Goal: Transaction & Acquisition: Purchase product/service

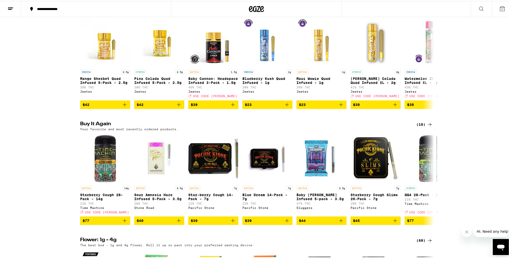
scroll to position [200, 0]
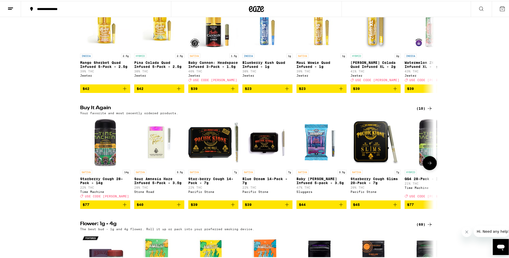
click at [123, 207] on icon "Add to bag" at bounding box center [125, 204] width 6 height 6
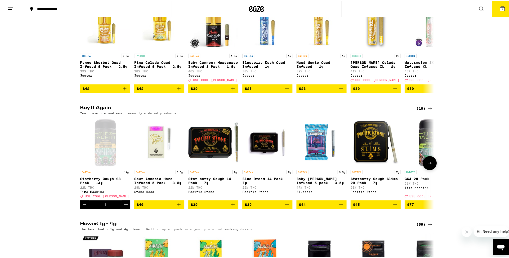
click at [178, 205] on icon "Add to bag" at bounding box center [179, 204] width 4 height 4
click at [109, 197] on span "USE CODE [PERSON_NAME]" at bounding box center [107, 195] width 44 height 3
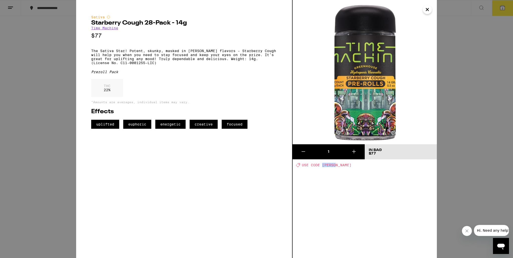
drag, startPoint x: 337, startPoint y: 168, endPoint x: 323, endPoint y: 165, distance: 14.0
click at [323, 165] on div "1 In Bag $77 Deal Created with Sketch. USE CODE [PERSON_NAME]" at bounding box center [365, 129] width 144 height 258
copy span "[PERSON_NAME]"
click at [426, 9] on icon "Close" at bounding box center [427, 9] width 3 height 3
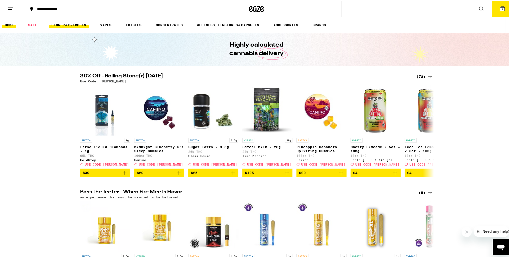
click at [68, 22] on link "FLOWER & PREROLLS" at bounding box center [69, 24] width 40 height 6
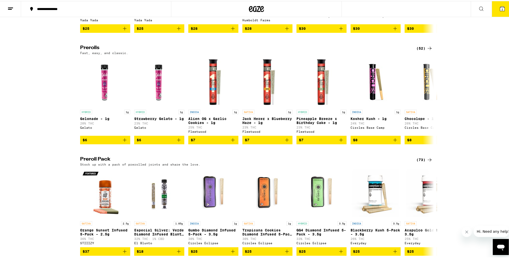
scroll to position [301, 0]
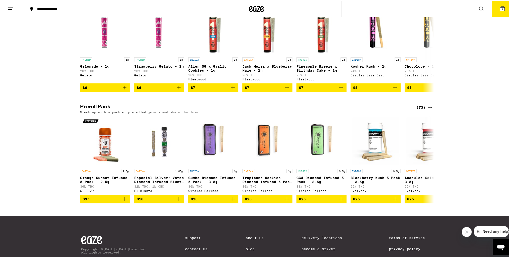
click at [417, 109] on div "(73)" at bounding box center [424, 106] width 16 height 6
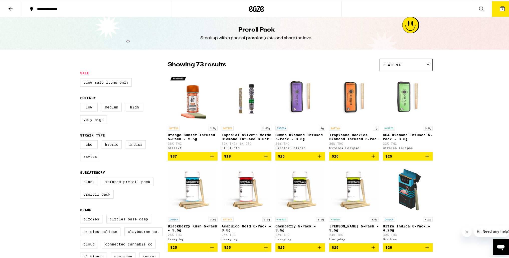
click at [88, 158] on label "Sativa" at bounding box center [90, 156] width 20 height 9
click at [81, 140] on input "Sativa" at bounding box center [81, 140] width 0 height 0
checkbox input "true"
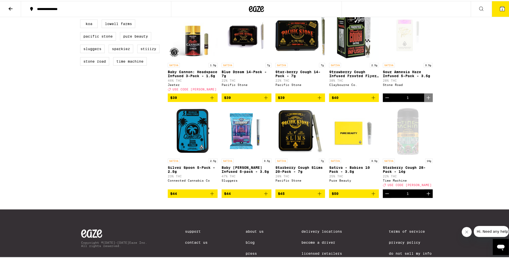
scroll to position [237, 0]
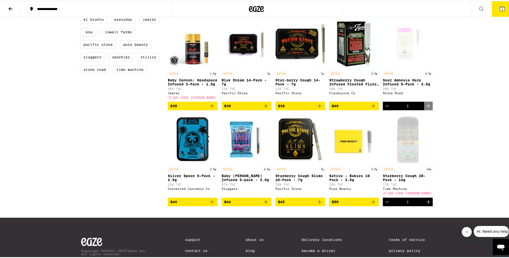
click at [211, 108] on icon "Add to bag" at bounding box center [212, 105] width 6 height 6
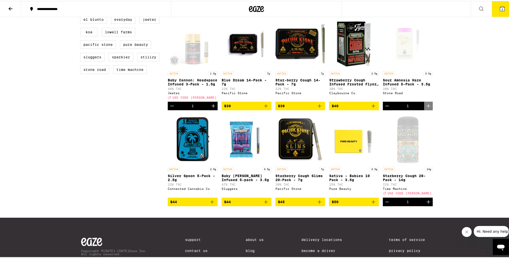
click at [502, 8] on span "3" at bounding box center [503, 8] width 2 height 3
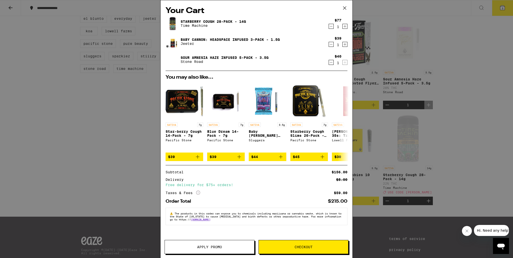
click at [203, 246] on span "Apply Promo" at bounding box center [209, 247] width 25 height 4
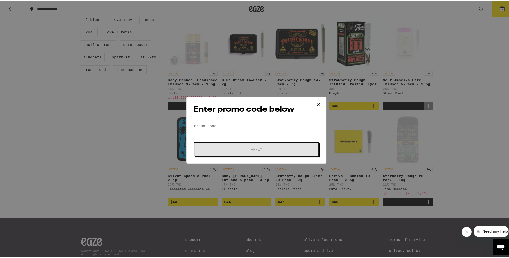
click at [232, 123] on input "Promo Code" at bounding box center [257, 125] width 126 height 8
paste input "[PERSON_NAME]"
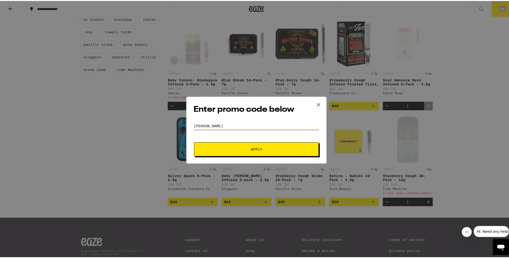
type input "[PERSON_NAME]"
click at [248, 147] on span "Apply" at bounding box center [256, 149] width 90 height 4
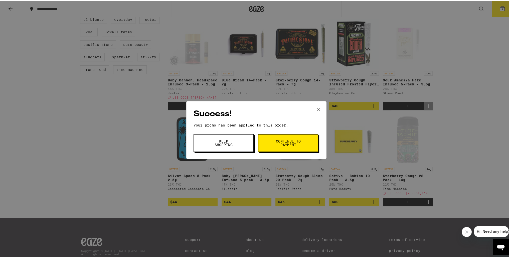
click at [280, 143] on span "Continue to payment" at bounding box center [288, 141] width 26 height 7
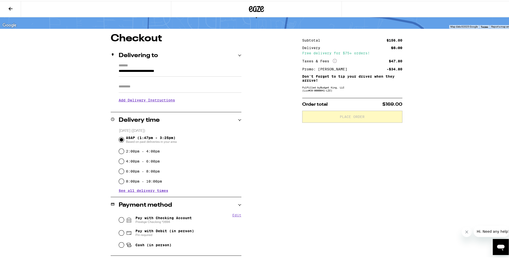
scroll to position [50, 0]
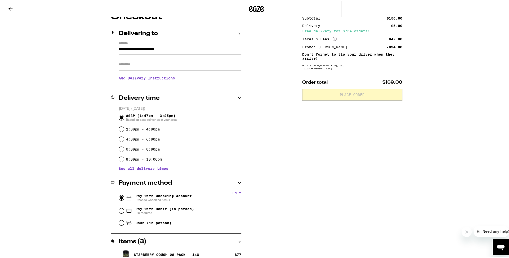
click at [120, 196] on input "Pay with Checking Account Prestige Checking *0694" at bounding box center [121, 196] width 5 height 5
radio input "true"
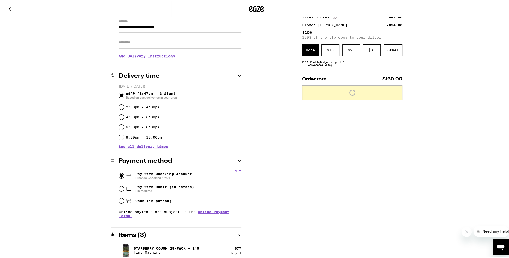
scroll to position [75, 0]
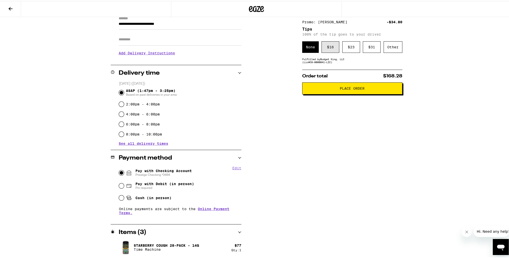
click at [334, 48] on div "$ 16" at bounding box center [331, 46] width 18 height 12
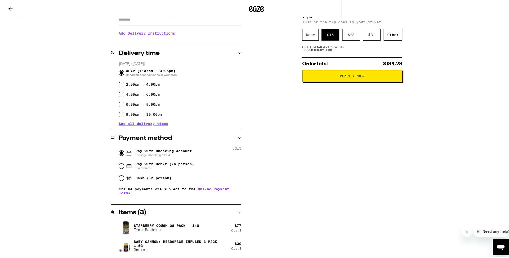
scroll to position [110, 0]
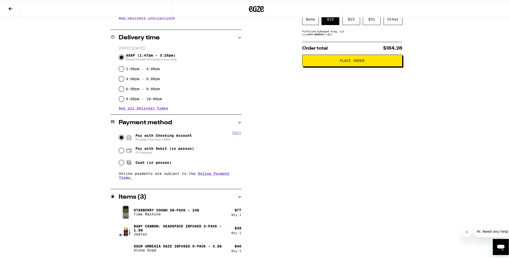
click at [358, 61] on span "Place Order" at bounding box center [352, 60] width 25 height 4
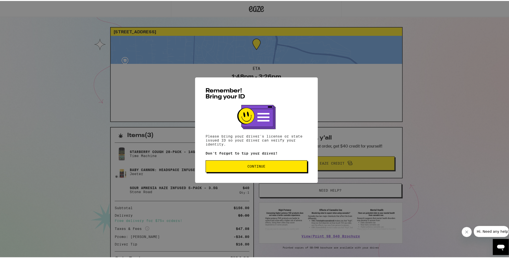
click at [267, 165] on span "Continue" at bounding box center [256, 166] width 93 height 4
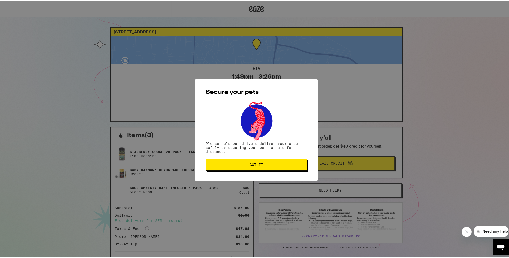
click at [253, 161] on button "Got it" at bounding box center [257, 164] width 102 height 12
